Goal: Navigation & Orientation: Find specific page/section

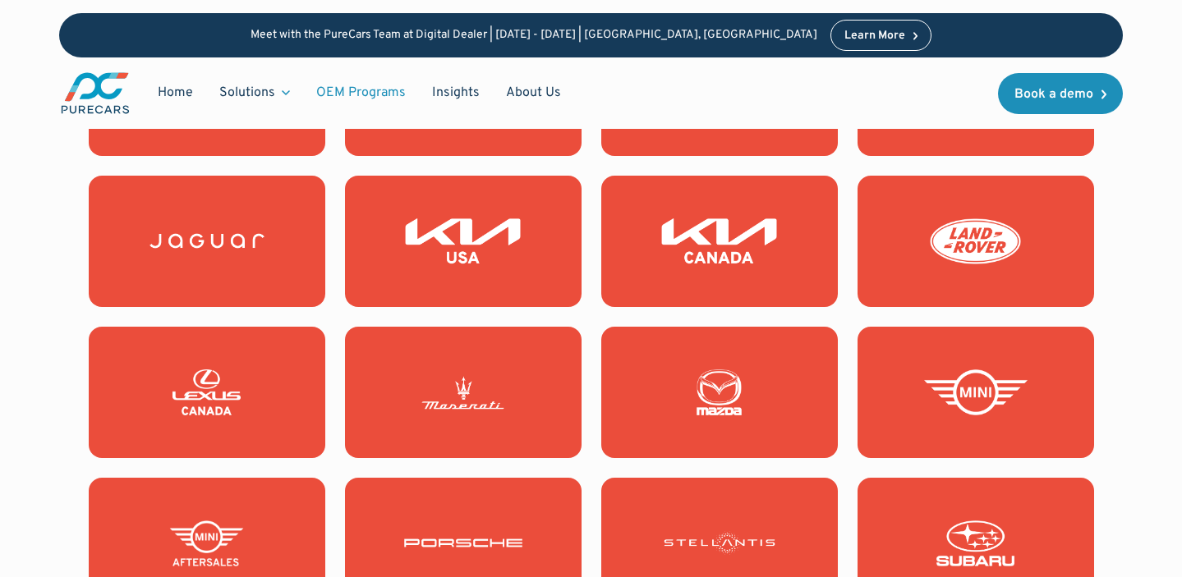
scroll to position [1789, 0]
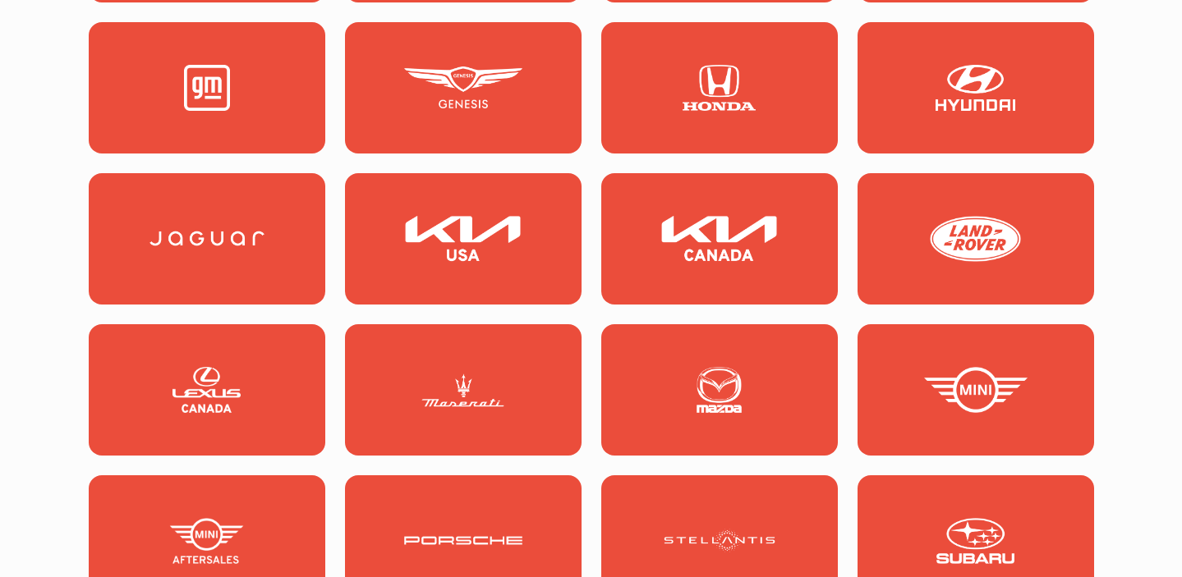
click at [985, 255] on img at bounding box center [975, 239] width 118 height 46
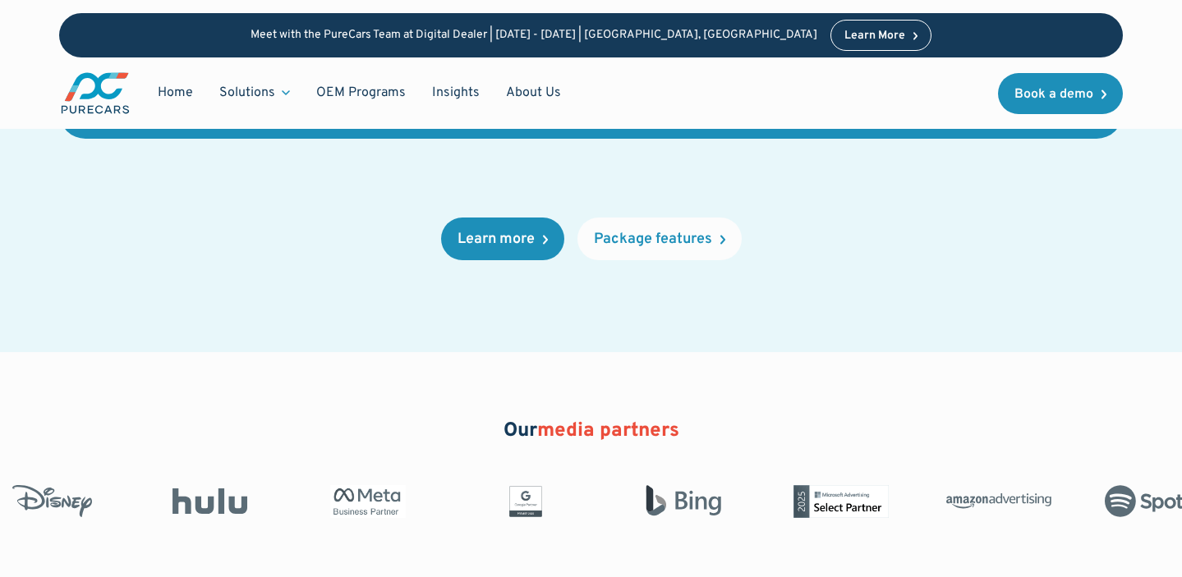
scroll to position [3044, 0]
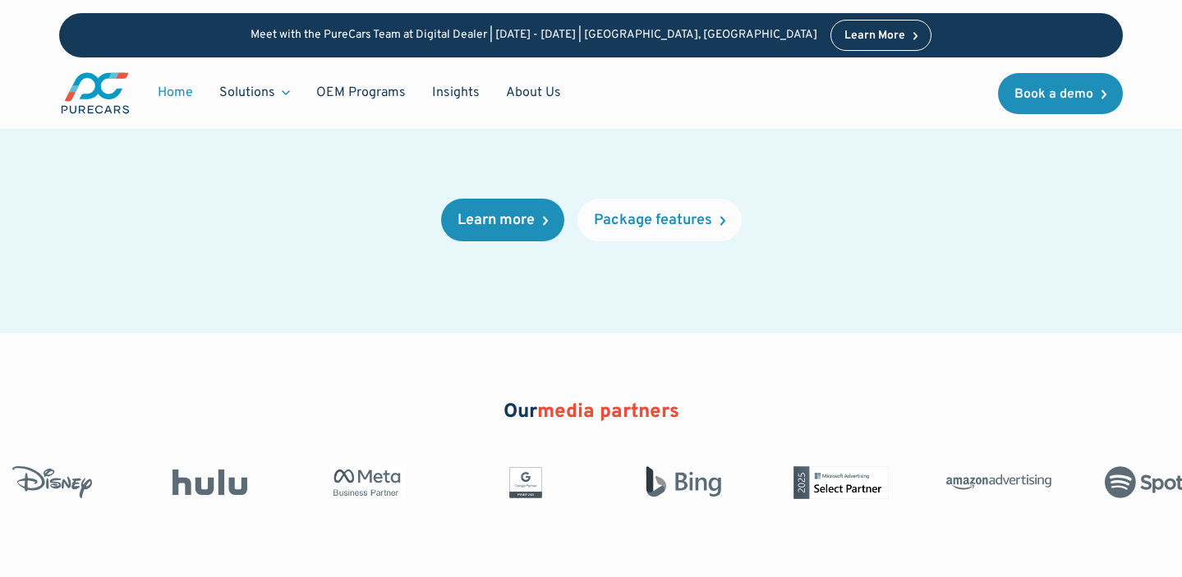
click at [164, 96] on link "Home" at bounding box center [176, 92] width 62 height 31
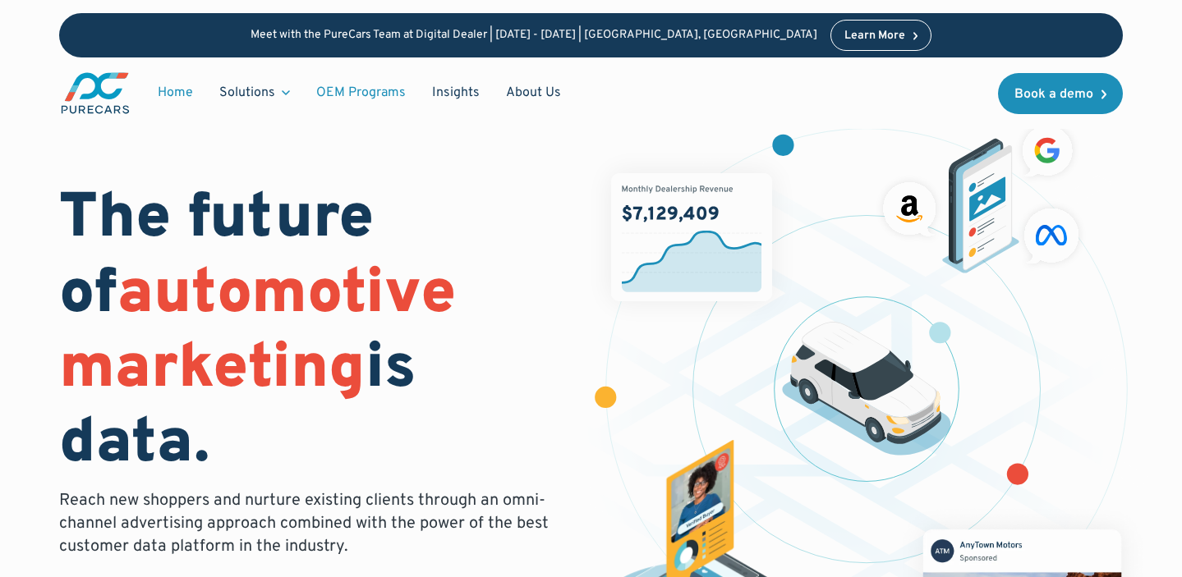
click at [374, 88] on link "OEM Programs" at bounding box center [361, 92] width 116 height 31
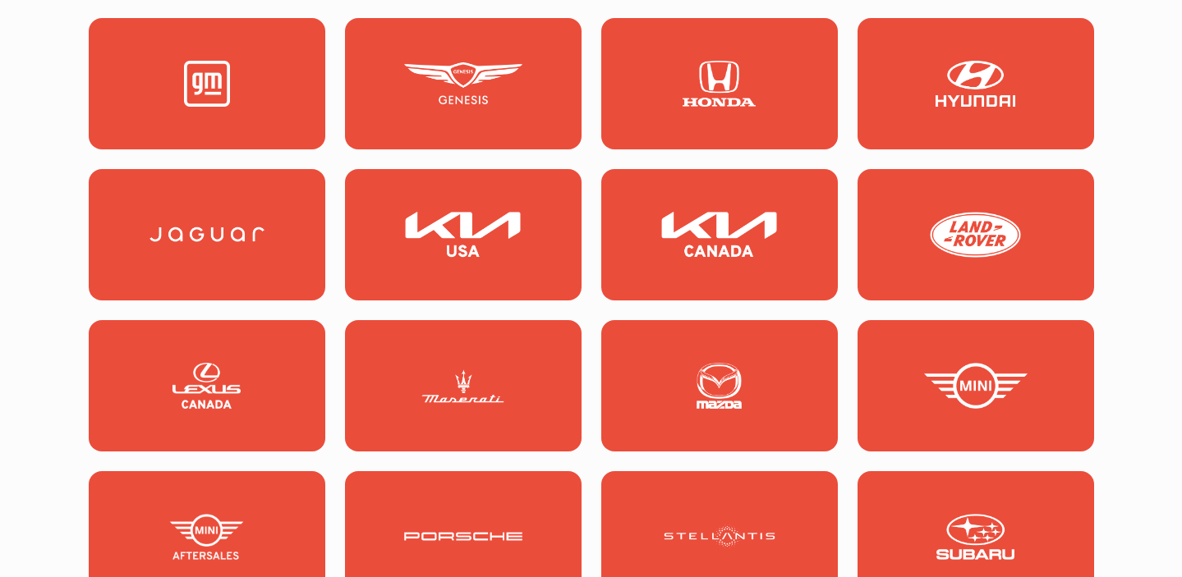
scroll to position [1789, 0]
